Goal: Information Seeking & Learning: Learn about a topic

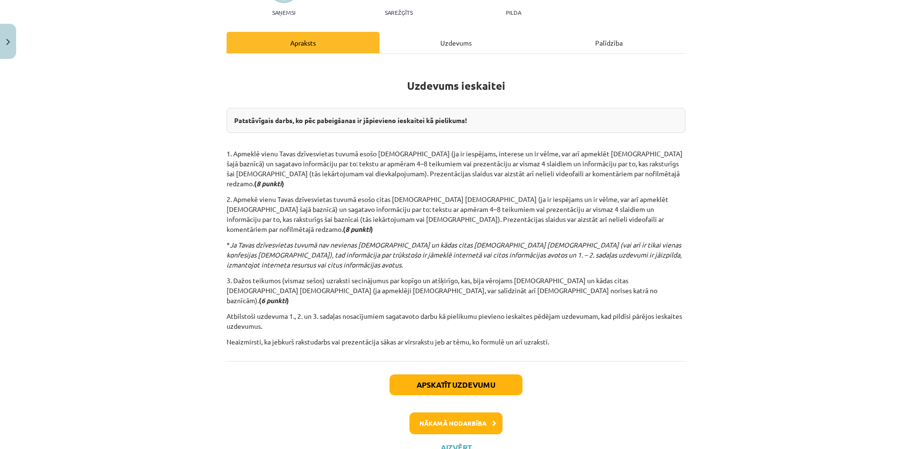
scroll to position [116, 0]
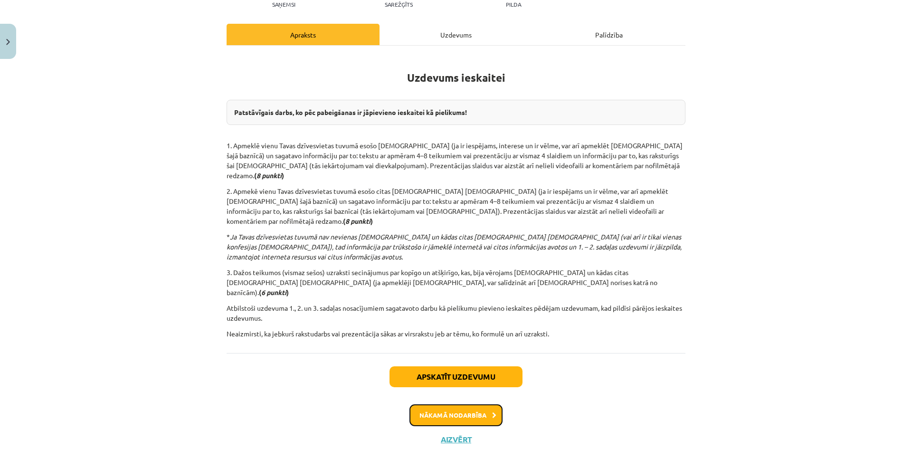
click at [480, 404] on button "Nākamā nodarbība" at bounding box center [456, 415] width 93 height 22
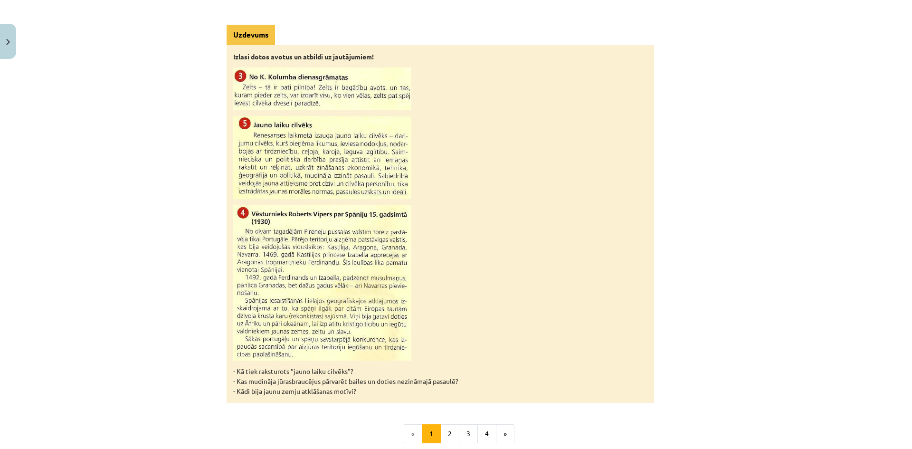
scroll to position [760, 0]
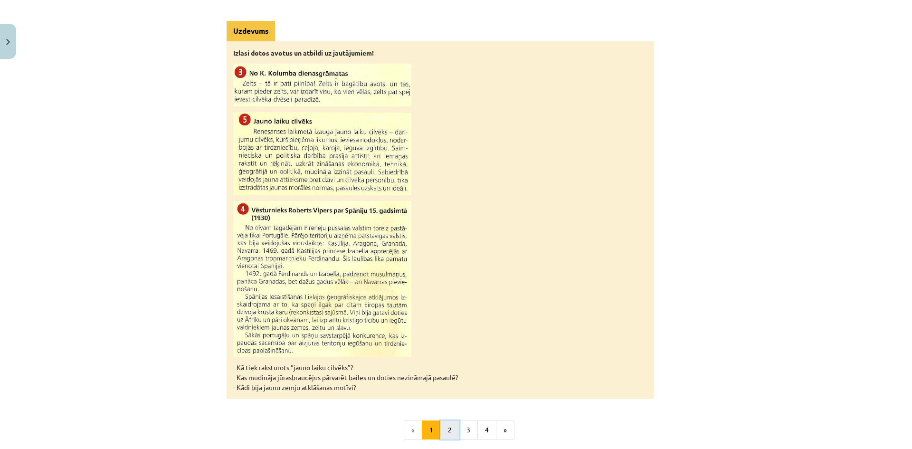
click at [443, 428] on button "2" at bounding box center [450, 430] width 19 height 19
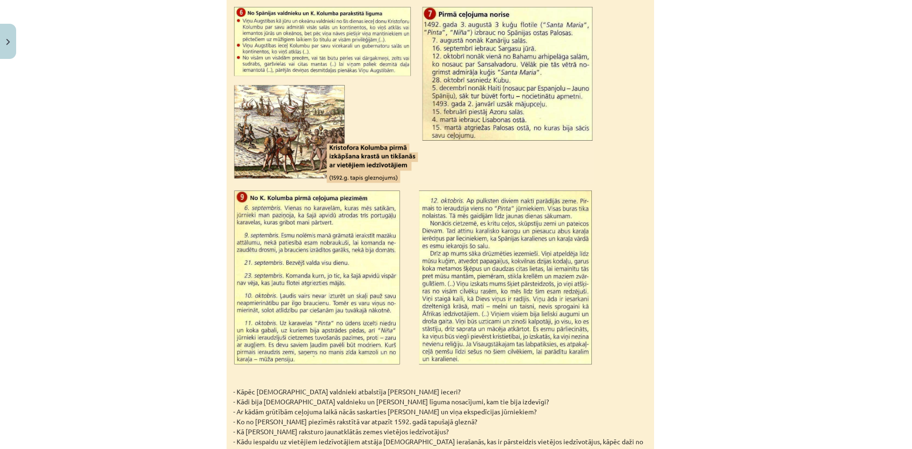
scroll to position [1256, 0]
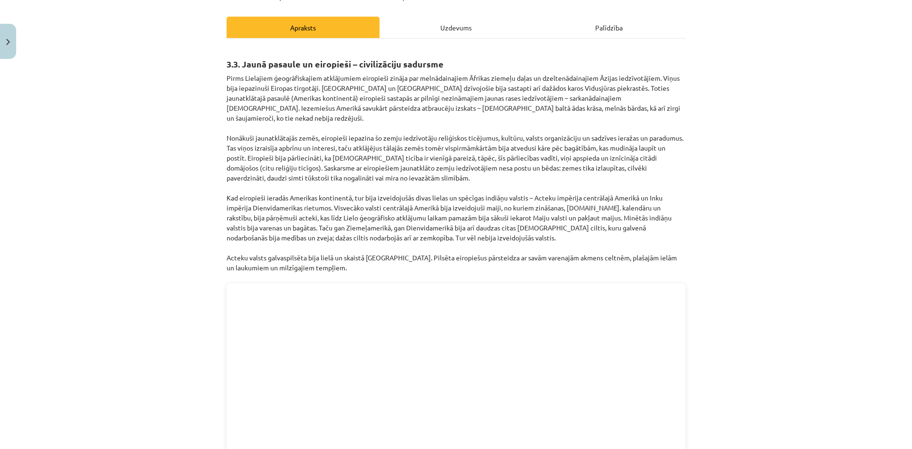
scroll to position [0, 0]
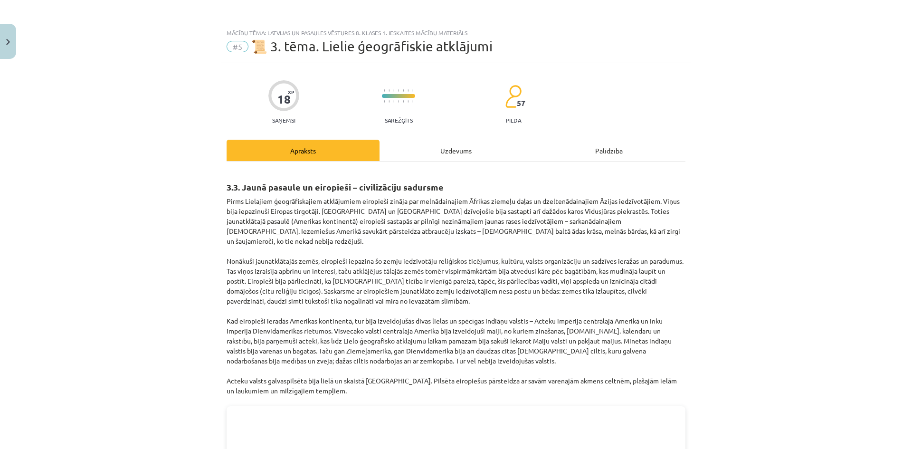
click at [900, 22] on div "Mācību tēma: Latvijas un pasaules vēstures 8. klases 1. ieskaites mācību materi…" at bounding box center [456, 224] width 912 height 449
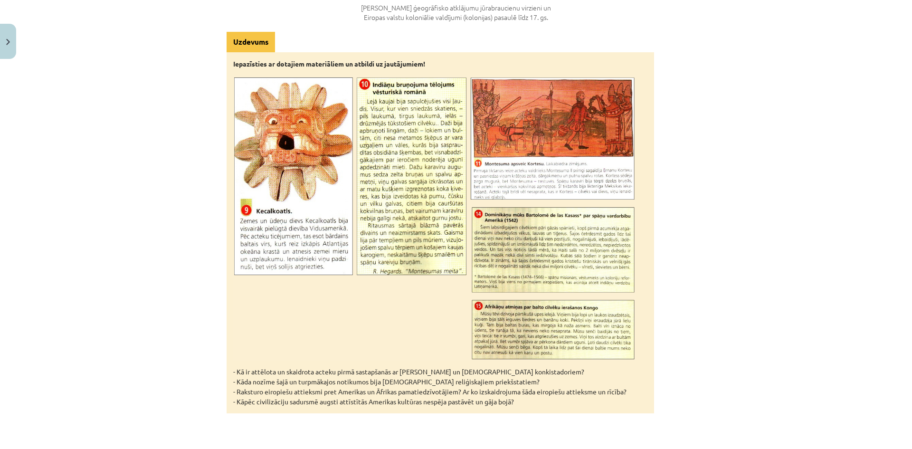
scroll to position [2943, 0]
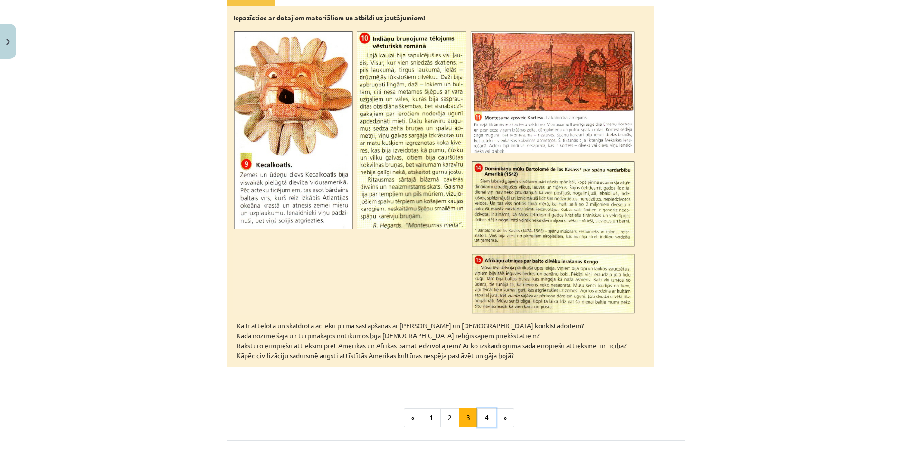
click at [486, 408] on button "4" at bounding box center [487, 417] width 19 height 19
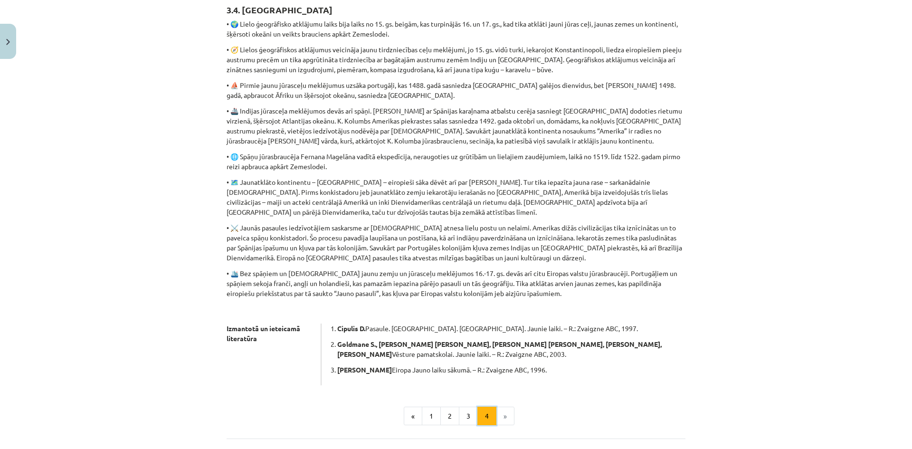
scroll to position [170, 0]
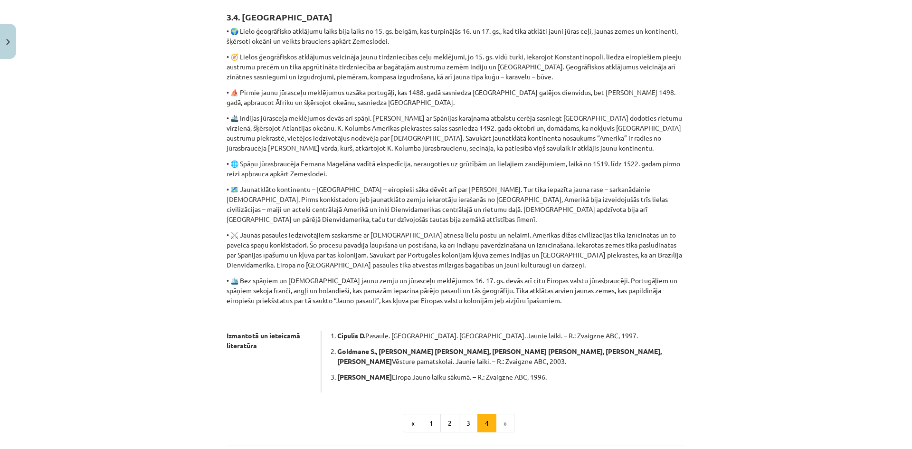
click at [552, 390] on div "Izmantotā un ieteicamā literatūra [PERSON_NAME] [GEOGRAPHIC_DATA]. [GEOGRAPHIC_…" at bounding box center [456, 362] width 459 height 62
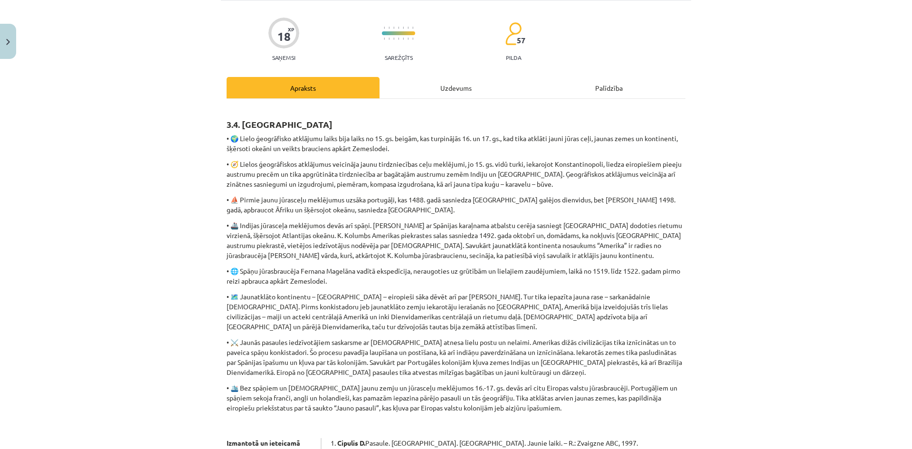
scroll to position [0, 0]
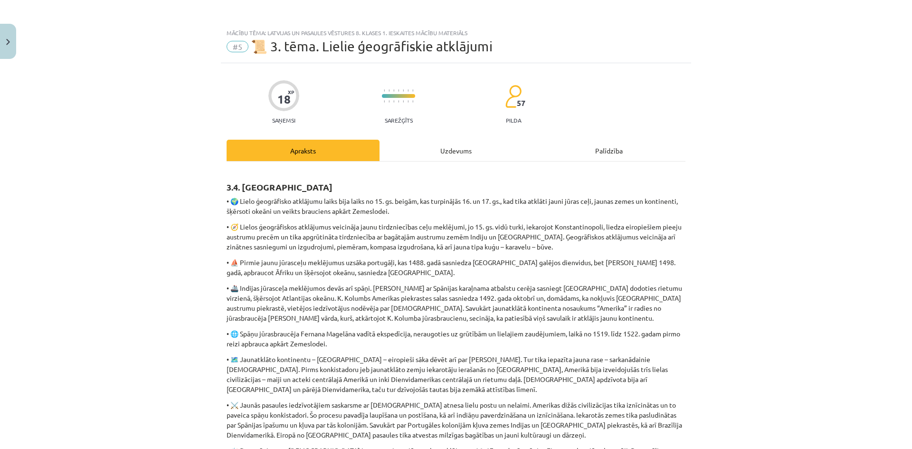
click at [446, 156] on div "Uzdevums" at bounding box center [456, 150] width 153 height 21
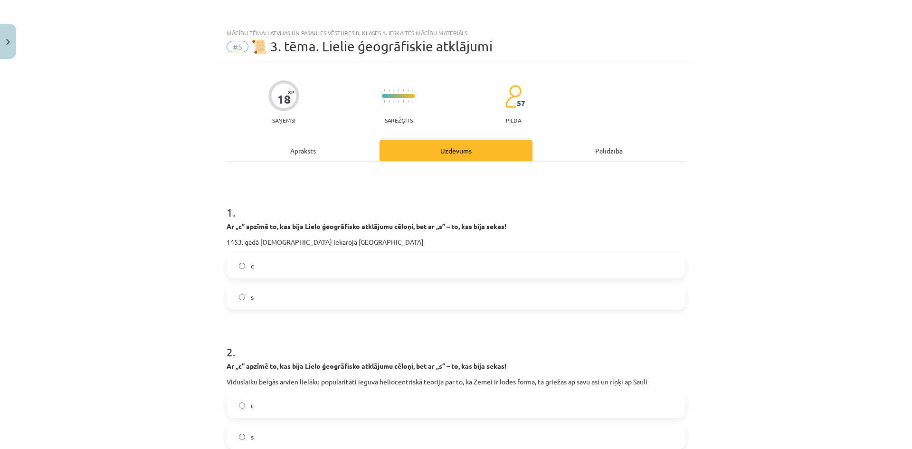
click at [240, 260] on label "c" at bounding box center [456, 266] width 457 height 24
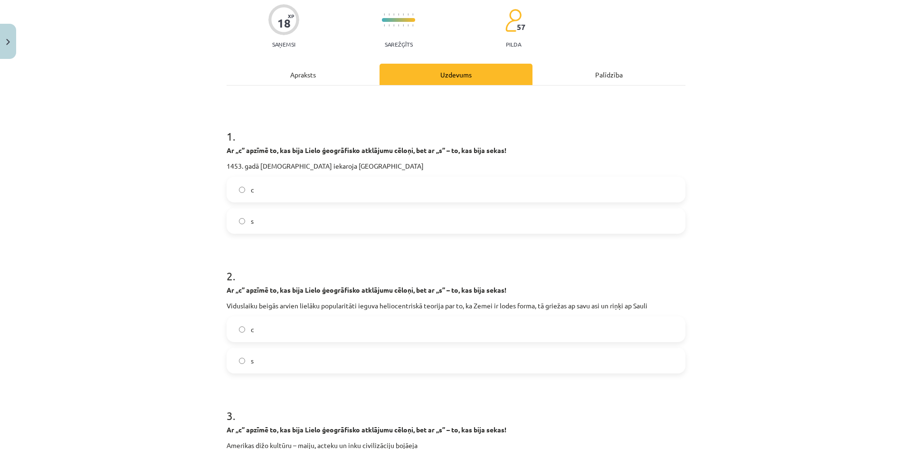
scroll to position [95, 0]
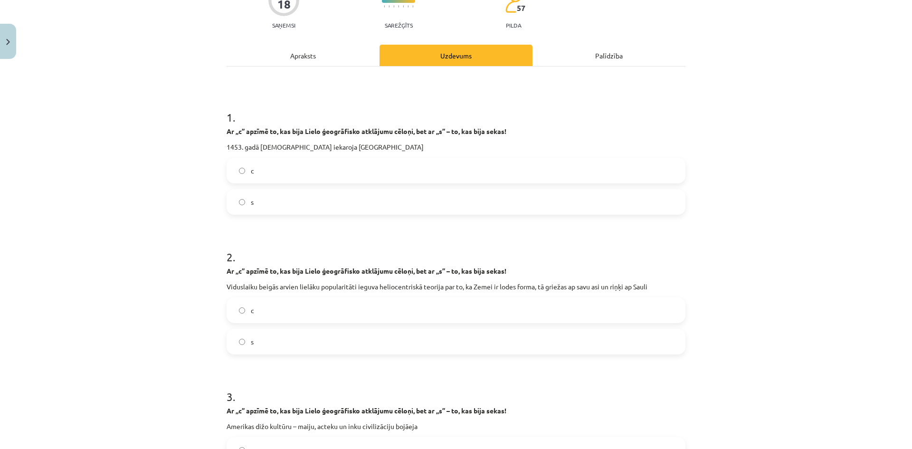
click at [241, 305] on label "c" at bounding box center [456, 310] width 457 height 24
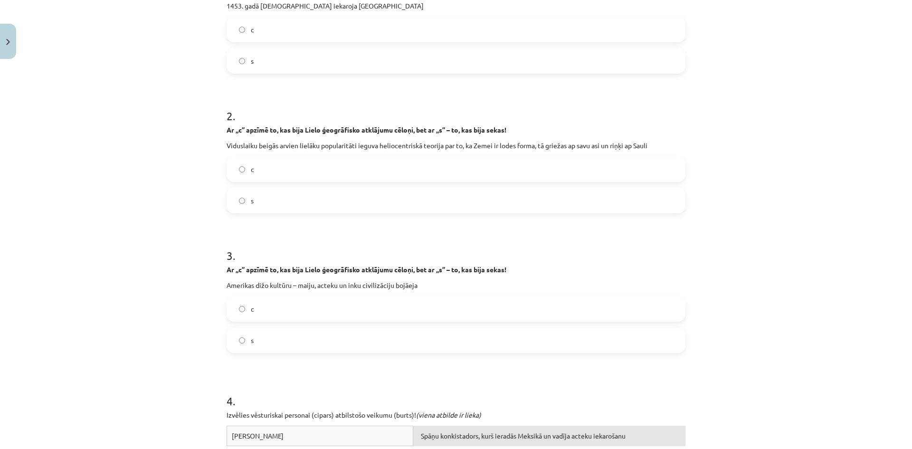
scroll to position [238, 0]
drag, startPoint x: 265, startPoint y: 354, endPoint x: 258, endPoint y: 347, distance: 9.8
drag, startPoint x: 258, startPoint y: 347, endPoint x: 245, endPoint y: 342, distance: 13.9
click at [245, 342] on label "s" at bounding box center [456, 339] width 457 height 24
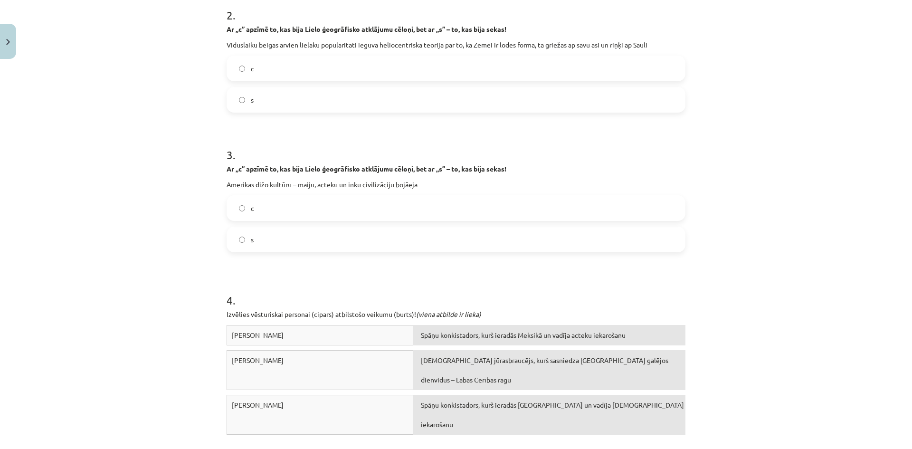
scroll to position [380, 0]
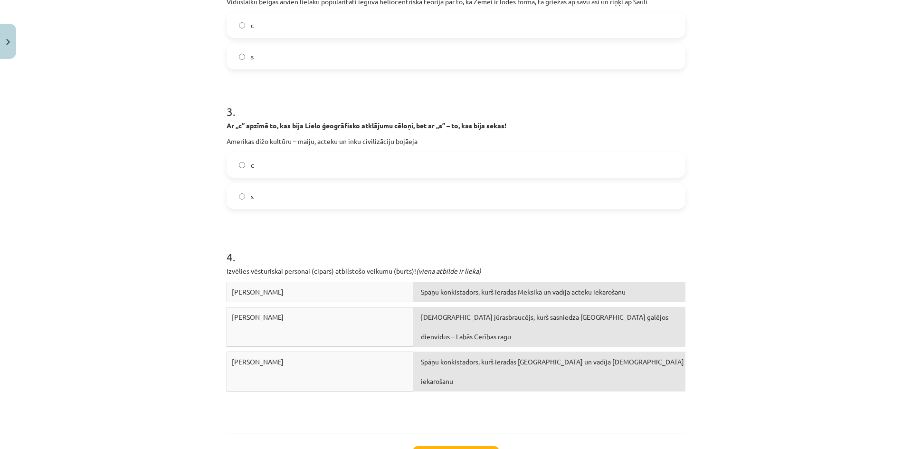
drag, startPoint x: 580, startPoint y: 346, endPoint x: 580, endPoint y: 336, distance: 10.0
click at [580, 352] on div "Spāņu konkistadors, kurš ieradās [GEOGRAPHIC_DATA] un vadīja [DEMOGRAPHIC_DATA]…" at bounding box center [549, 372] width 272 height 40
drag, startPoint x: 580, startPoint y: 336, endPoint x: 578, endPoint y: 309, distance: 27.1
click at [578, 310] on div "[PERSON_NAME] konkistadors, kurš ieradās Meksikā un vadīja acteku iekarošanu [P…" at bounding box center [456, 353] width 459 height 143
click at [577, 295] on span "Spāņu konkistadors, kurš ieradās Meksikā un vadīja acteku iekarošanu" at bounding box center [523, 292] width 205 height 9
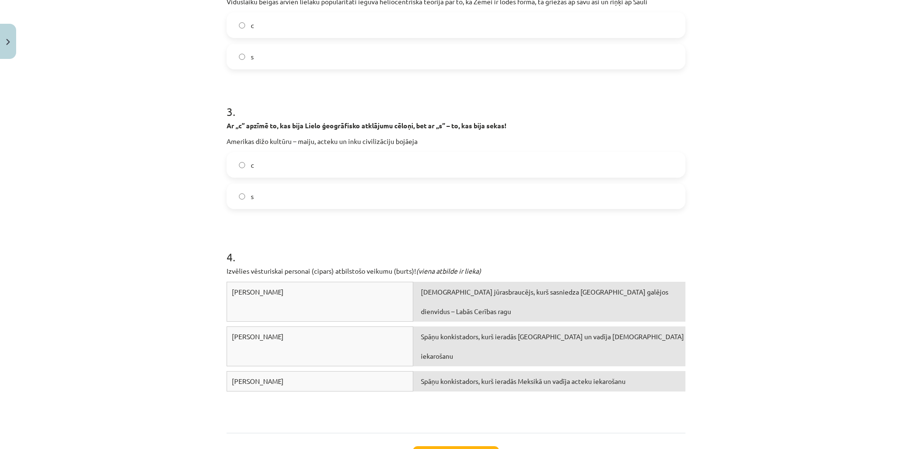
click at [579, 371] on div "Spāņu konkistadors, kurš ieradās Meksikā un vadīja acteku iekarošanu" at bounding box center [549, 381] width 272 height 20
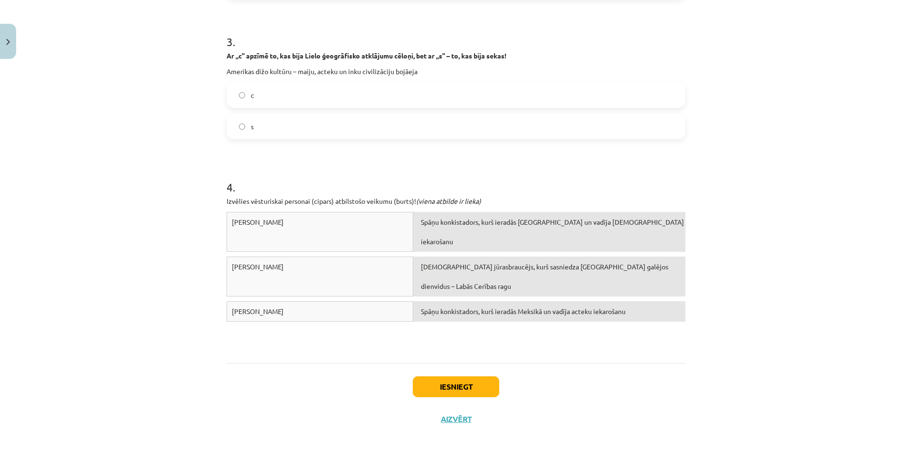
scroll to position [460, 0]
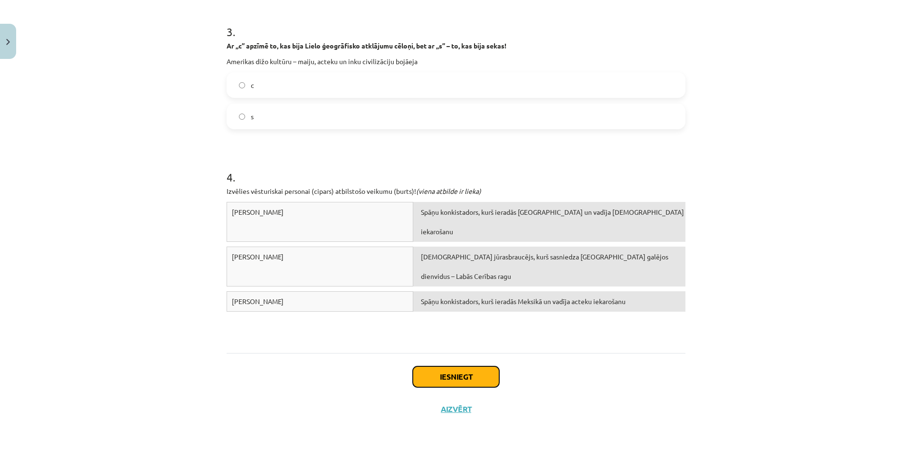
click at [452, 376] on button "Iesniegt" at bounding box center [456, 376] width 86 height 21
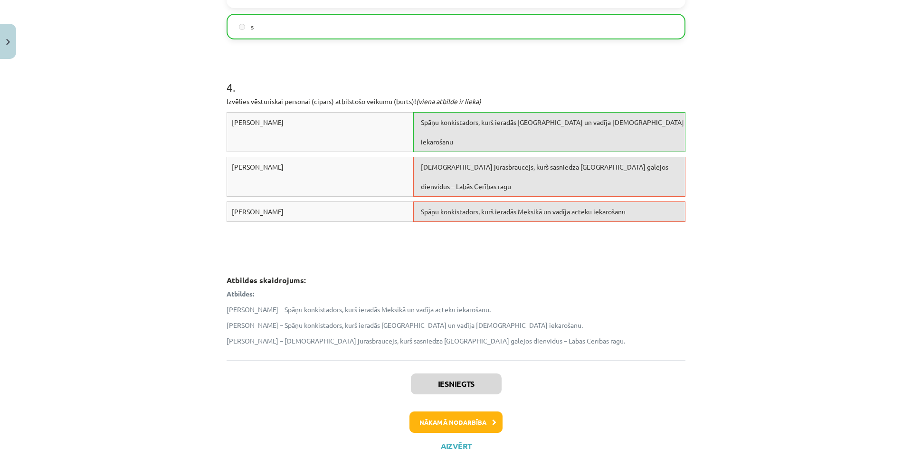
scroll to position [587, 0]
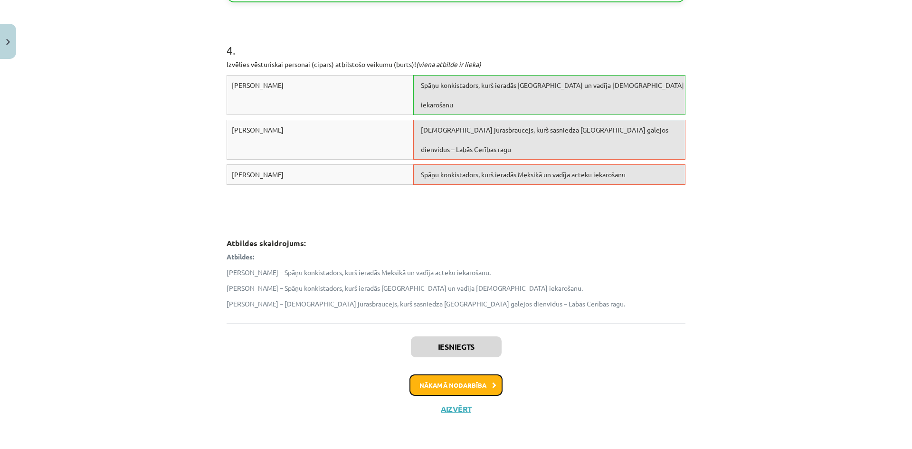
click at [484, 389] on button "Nākamā nodarbība" at bounding box center [456, 385] width 93 height 22
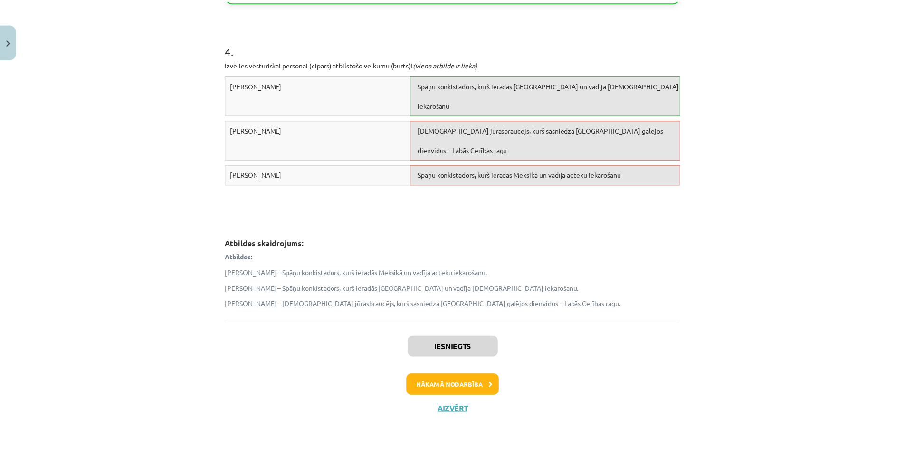
scroll to position [0, 0]
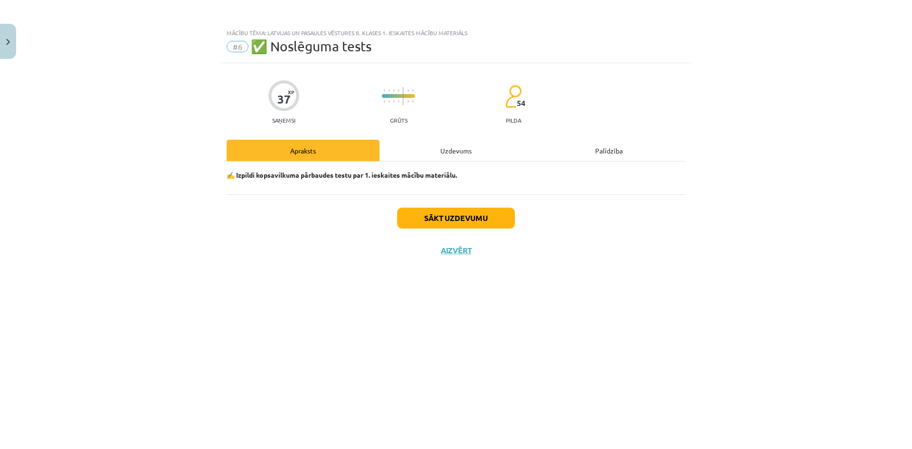
click at [452, 152] on div "Uzdevums" at bounding box center [456, 150] width 153 height 21
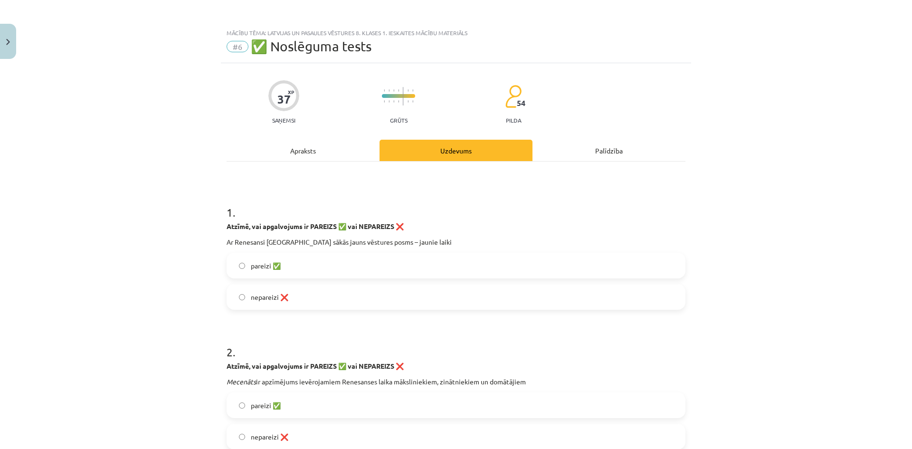
click at [344, 151] on div "Apraksts" at bounding box center [303, 150] width 153 height 21
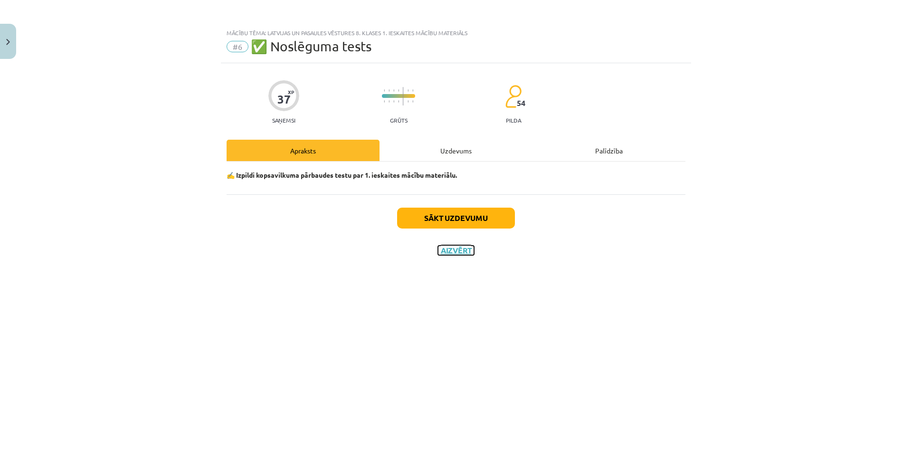
click at [454, 248] on button "Aizvērt" at bounding box center [456, 251] width 36 height 10
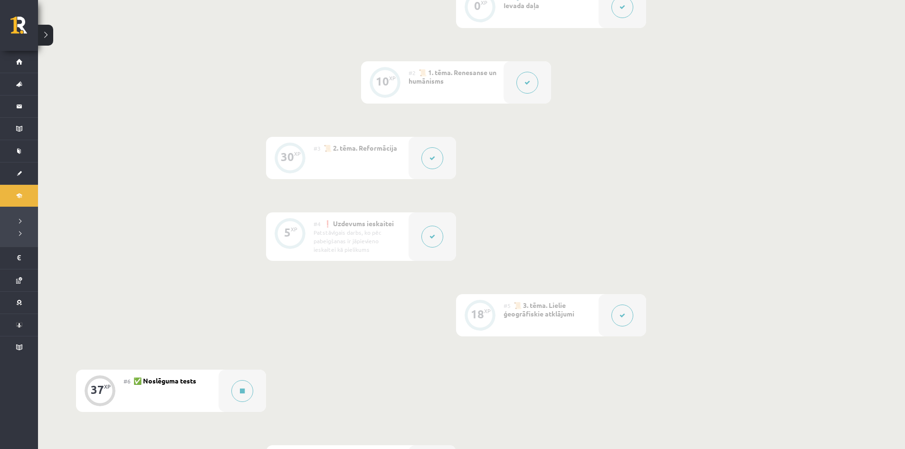
scroll to position [333, 0]
